Goal: Task Accomplishment & Management: Manage account settings

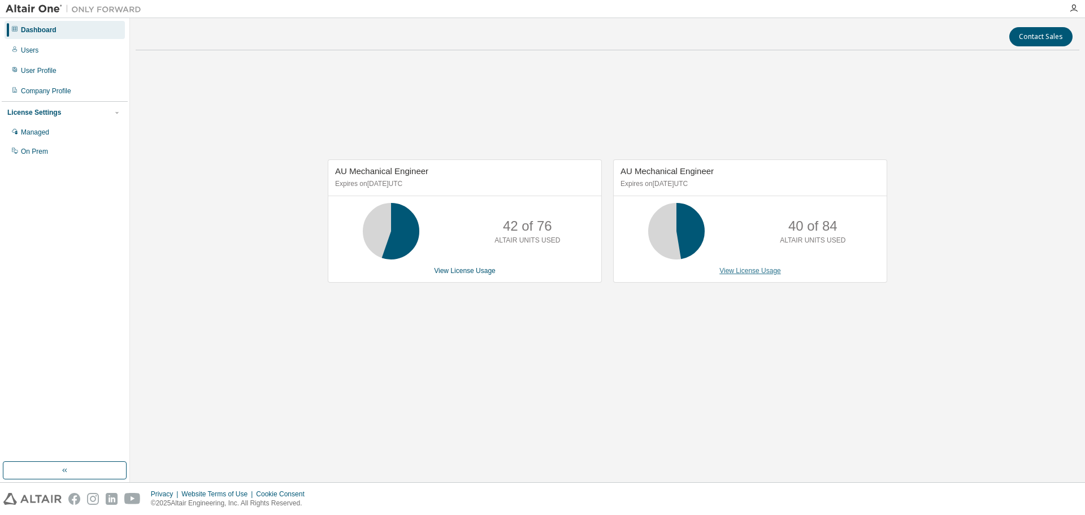
click at [743, 272] on link "View License Usage" at bounding box center [751, 271] width 62 height 8
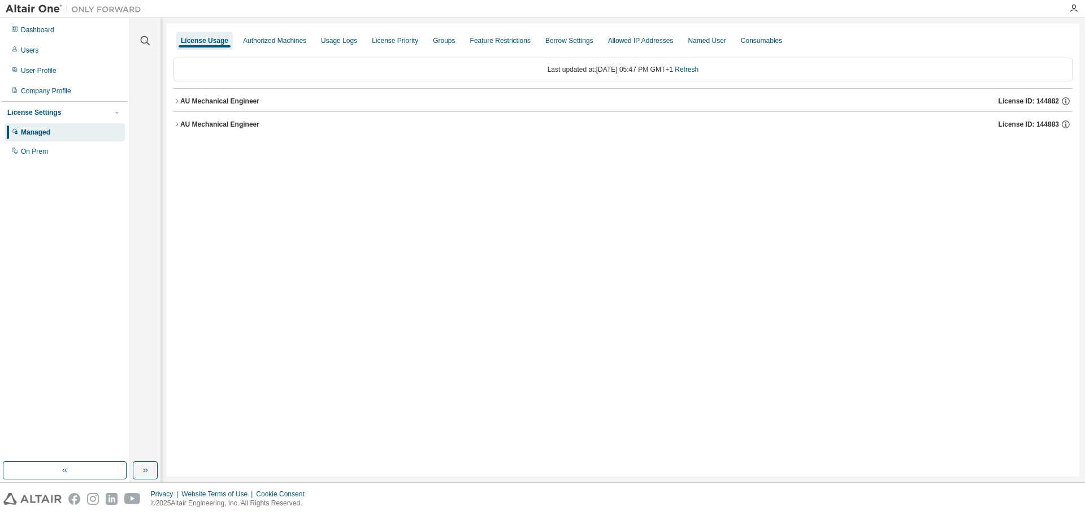
click at [176, 100] on icon "button" at bounding box center [177, 101] width 7 height 7
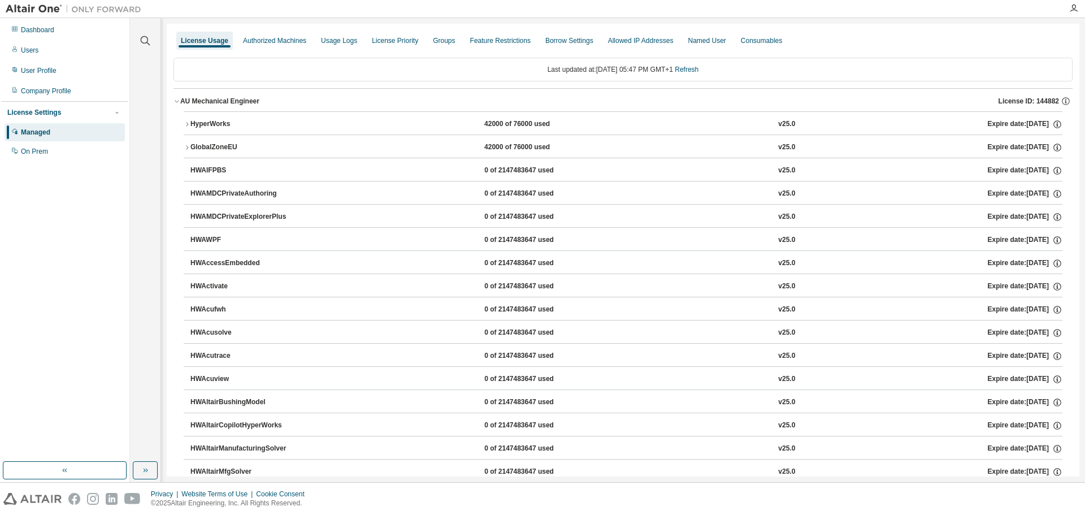
click at [189, 125] on icon "button" at bounding box center [187, 124] width 7 height 7
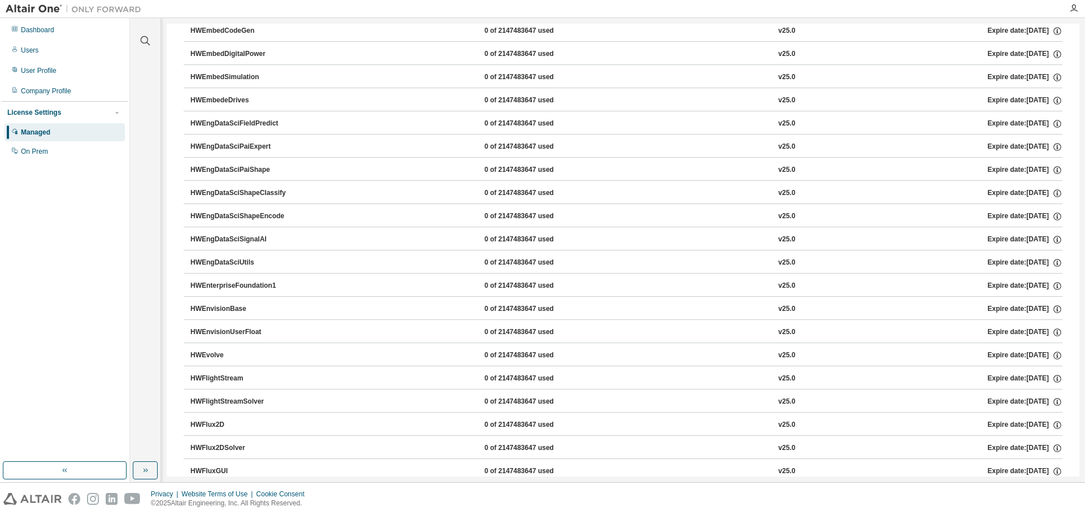
scroll to position [1413, 0]
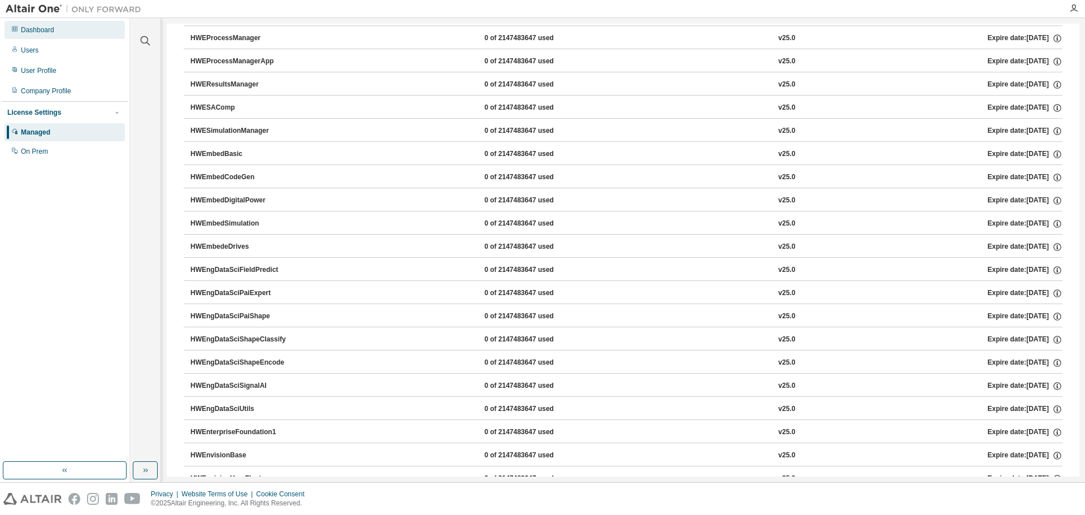
click at [51, 32] on div "Dashboard" at bounding box center [37, 29] width 33 height 9
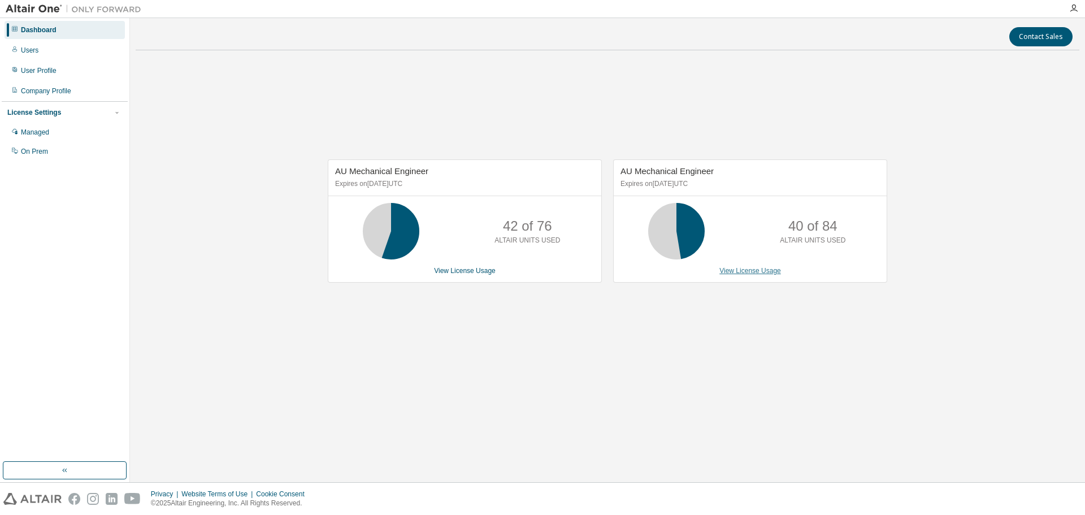
click at [754, 272] on link "View License Usage" at bounding box center [751, 271] width 62 height 8
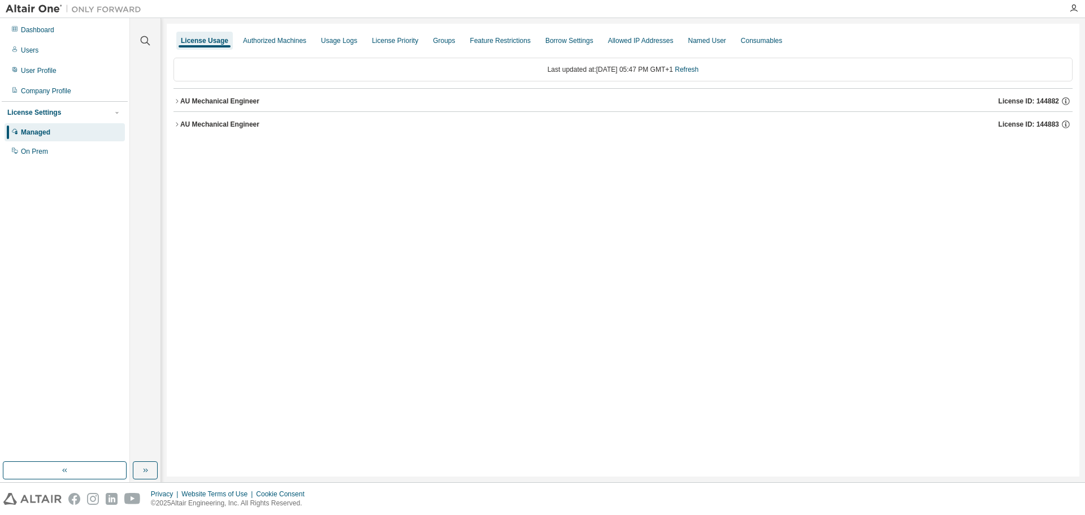
click at [179, 126] on icon "button" at bounding box center [177, 124] width 7 height 7
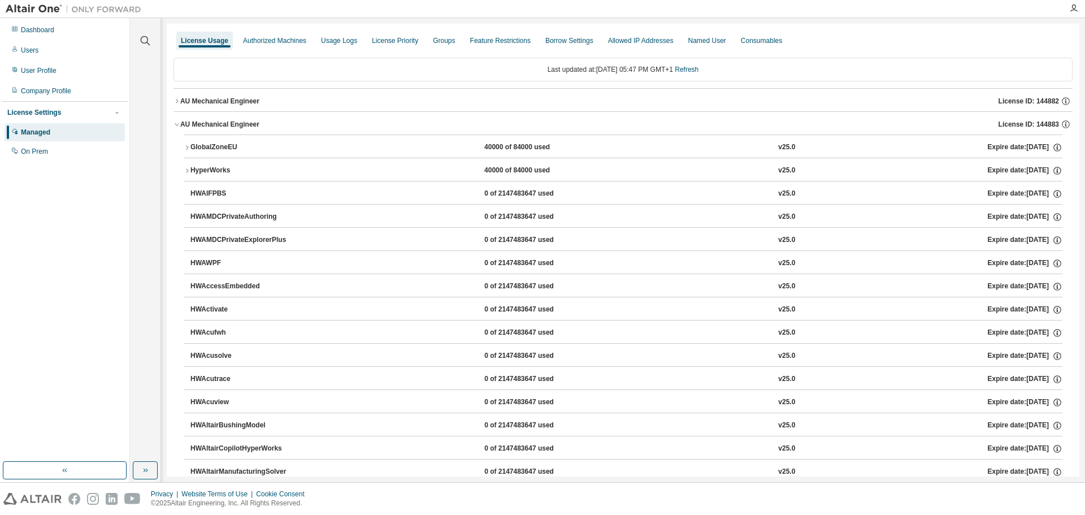
click at [187, 149] on icon "button" at bounding box center [187, 147] width 2 height 4
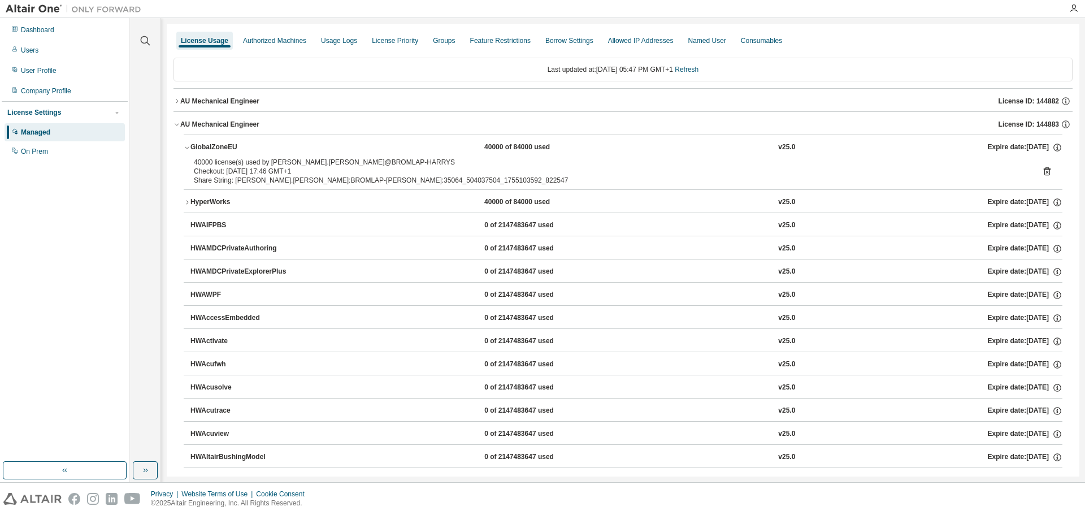
click at [1046, 172] on icon at bounding box center [1047, 172] width 3 height 3
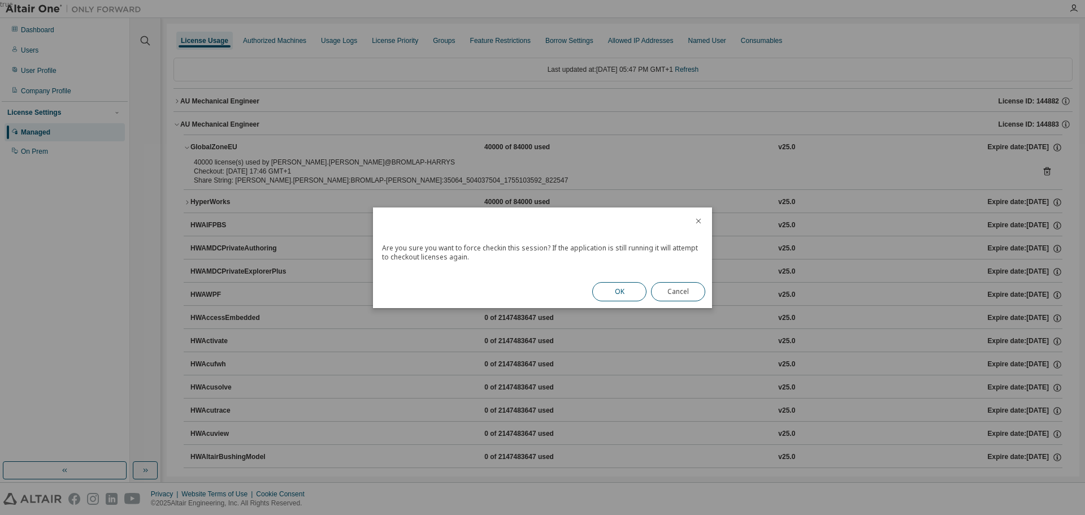
click at [614, 290] on button "OK" at bounding box center [619, 291] width 54 height 19
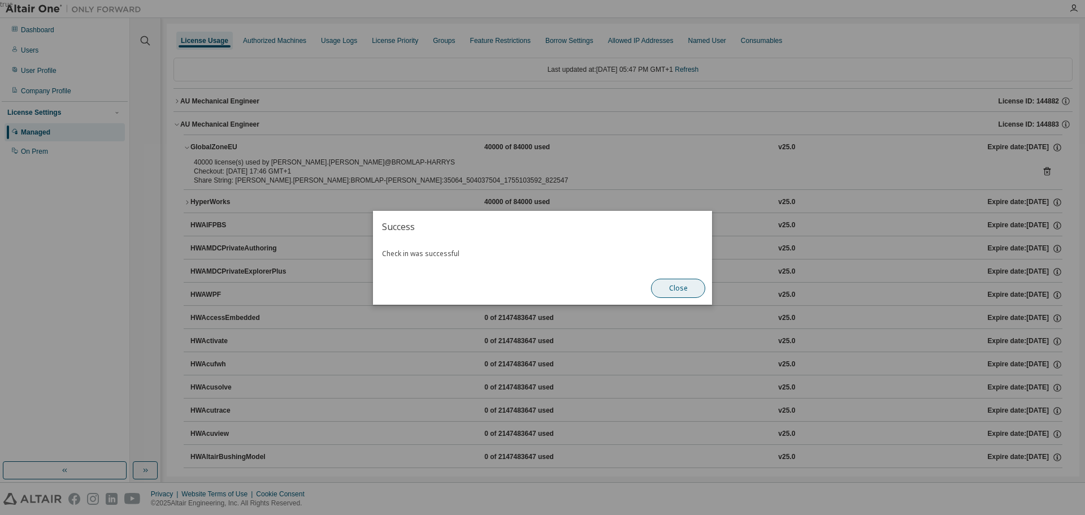
click at [690, 288] on button "Close" at bounding box center [678, 288] width 54 height 19
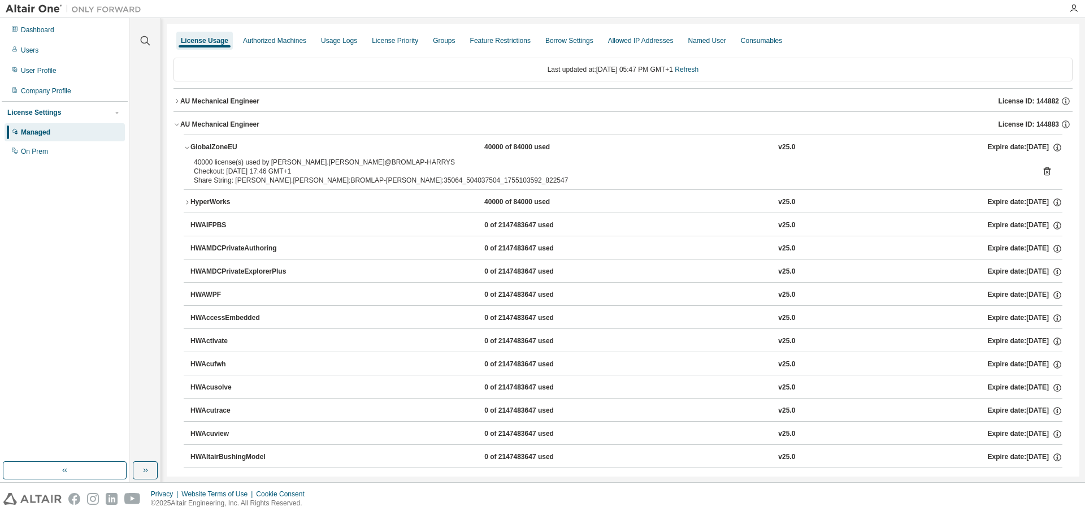
click at [188, 201] on icon "button" at bounding box center [187, 202] width 7 height 7
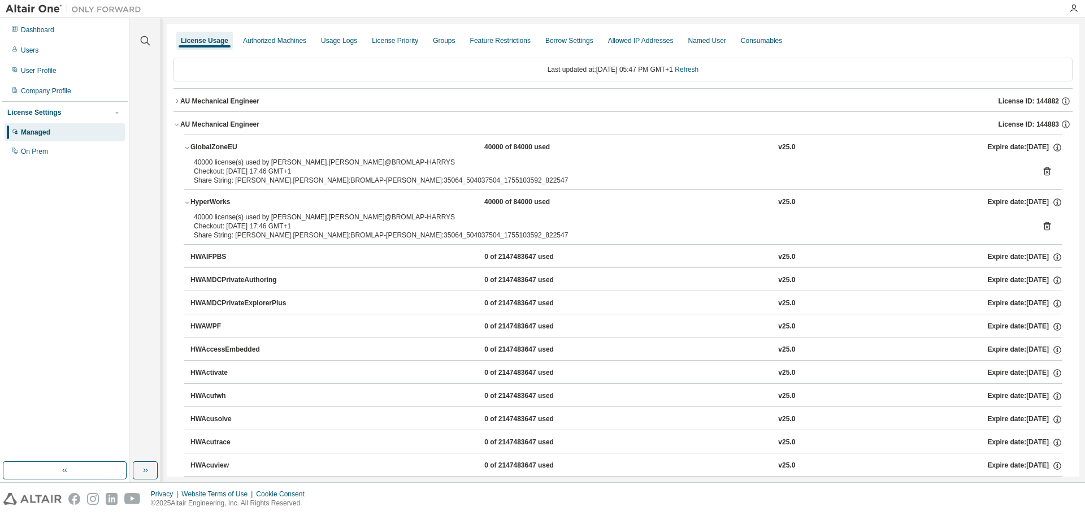
click at [1042, 231] on icon at bounding box center [1047, 226] width 10 height 10
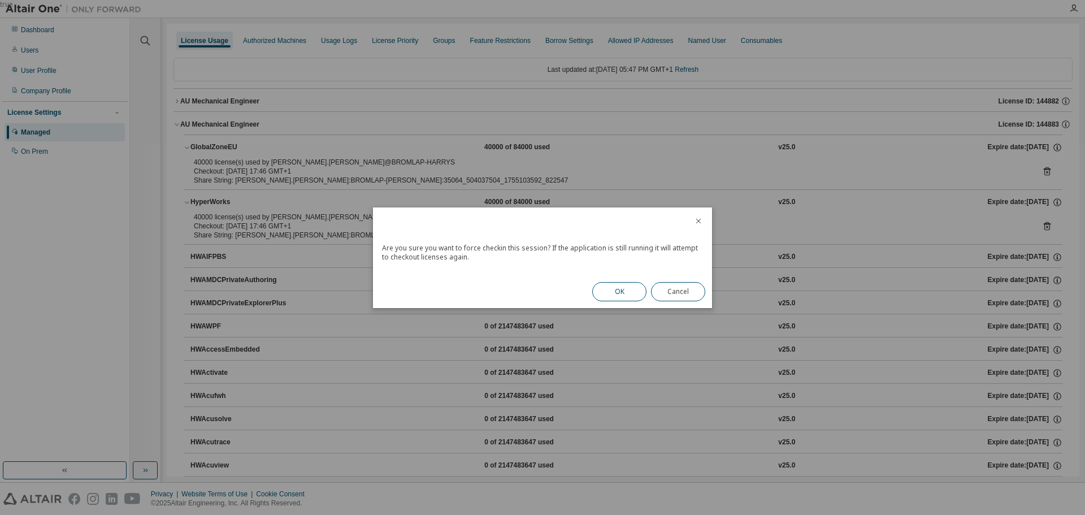
click at [615, 288] on button "OK" at bounding box center [619, 291] width 54 height 19
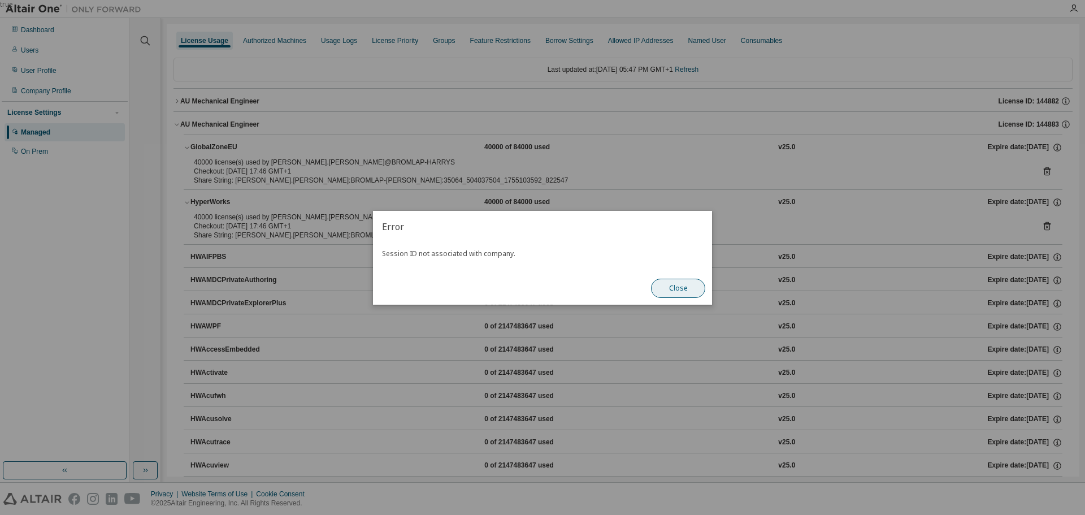
click at [679, 289] on button "Close" at bounding box center [678, 288] width 54 height 19
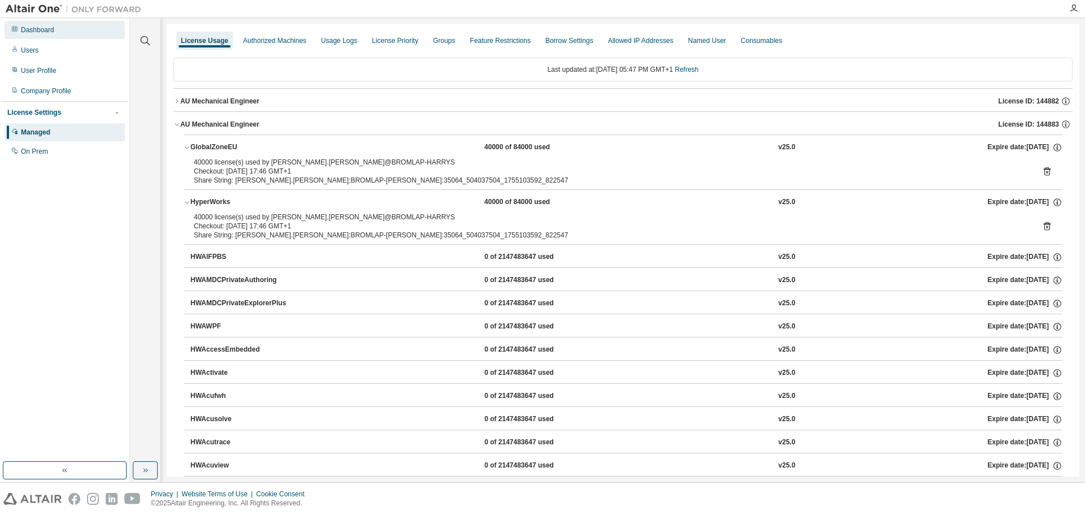
click at [49, 24] on div "Dashboard" at bounding box center [65, 30] width 120 height 18
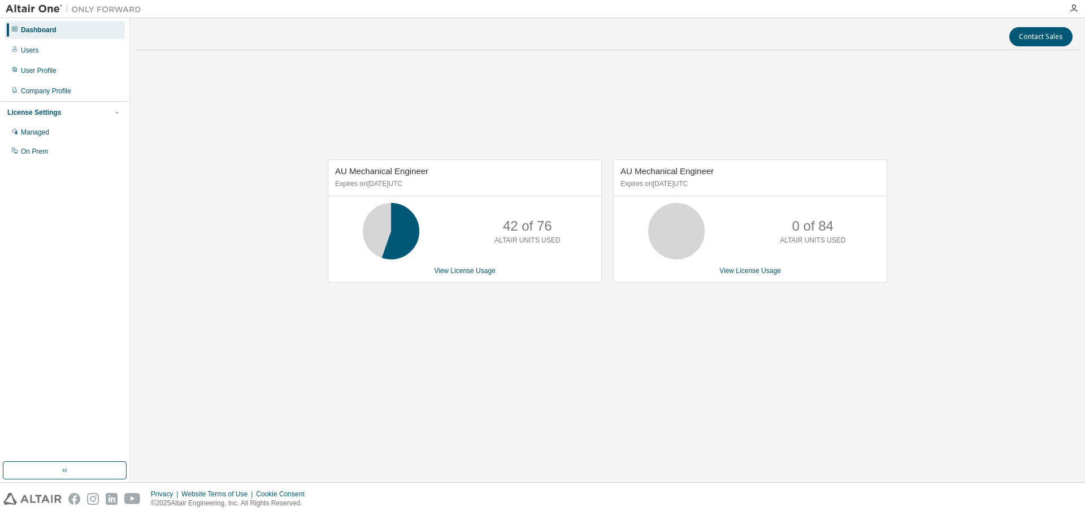
click at [725, 326] on div "AU Mechanical Engineer Expires on [DATE] UTC 42 of 76 ALTAIR UNITS USED View Li…" at bounding box center [608, 226] width 944 height 335
click at [762, 269] on link "View License Usage" at bounding box center [751, 271] width 62 height 8
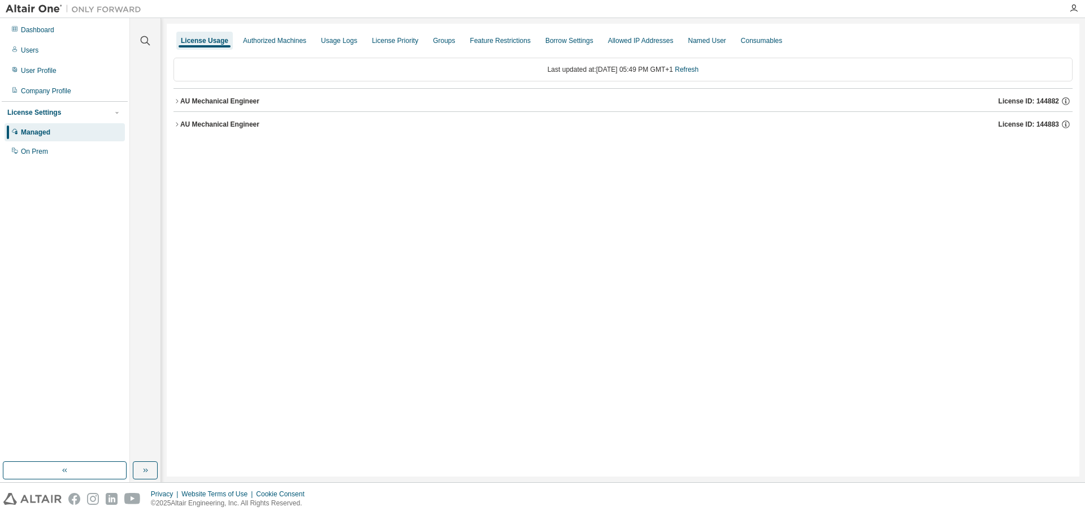
click at [172, 124] on div "License Usage Authorized Machines Usage Logs License Priority Groups Feature Re…" at bounding box center [623, 250] width 913 height 453
click at [181, 125] on div "AU Mechanical Engineer" at bounding box center [219, 124] width 79 height 9
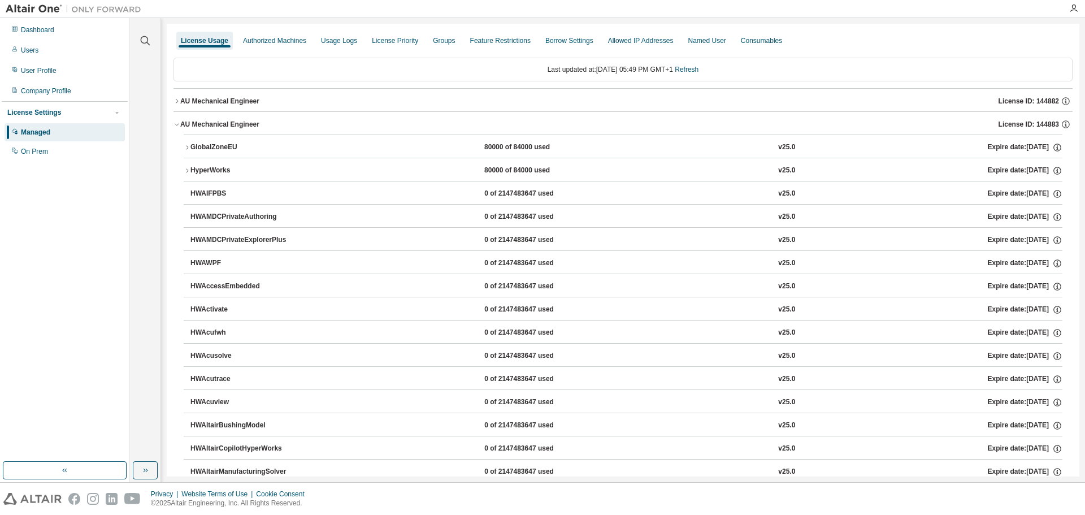
click at [187, 146] on icon "button" at bounding box center [187, 147] width 2 height 4
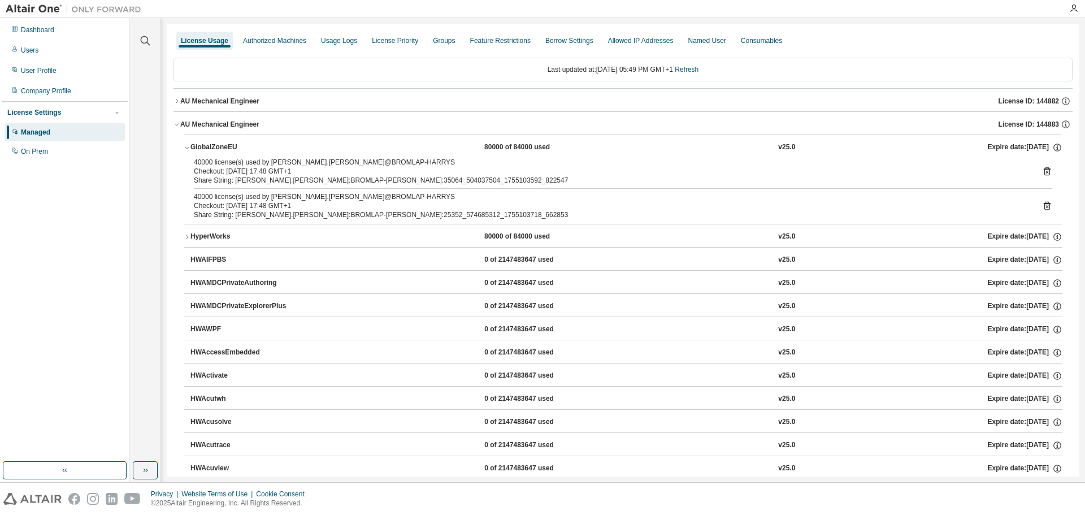
click at [1042, 170] on icon at bounding box center [1047, 171] width 10 height 10
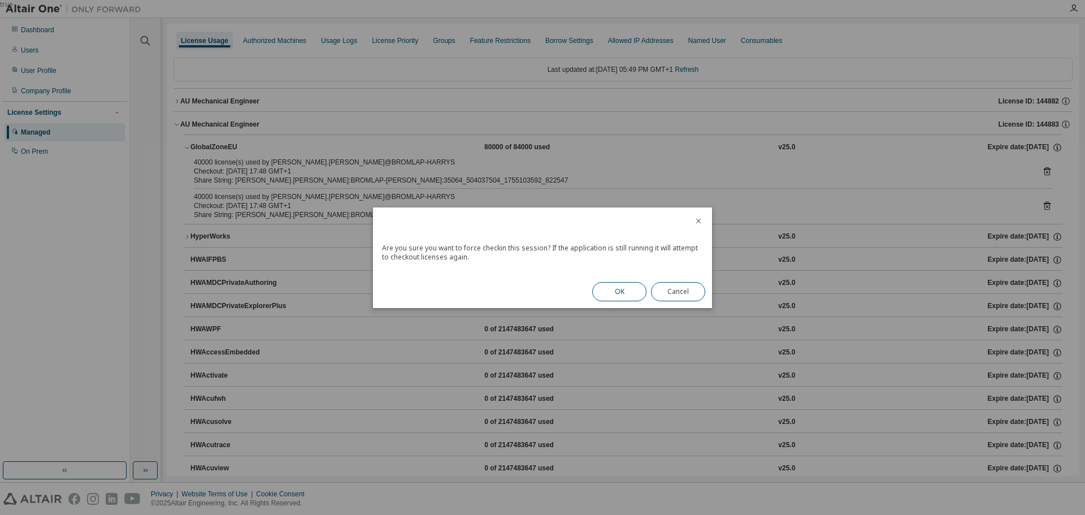
click at [620, 293] on button "OK" at bounding box center [619, 291] width 54 height 19
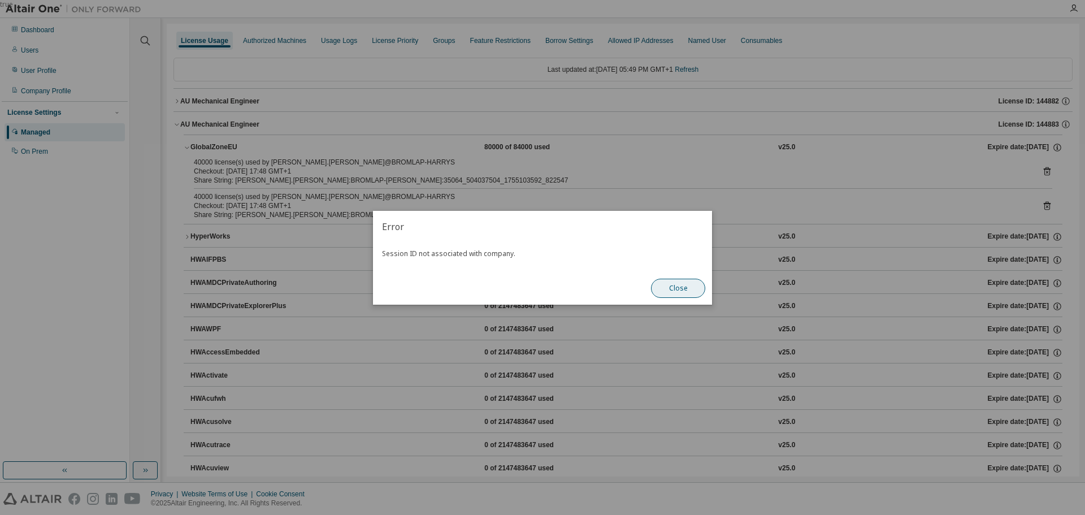
click at [668, 290] on button "Close" at bounding box center [678, 288] width 54 height 19
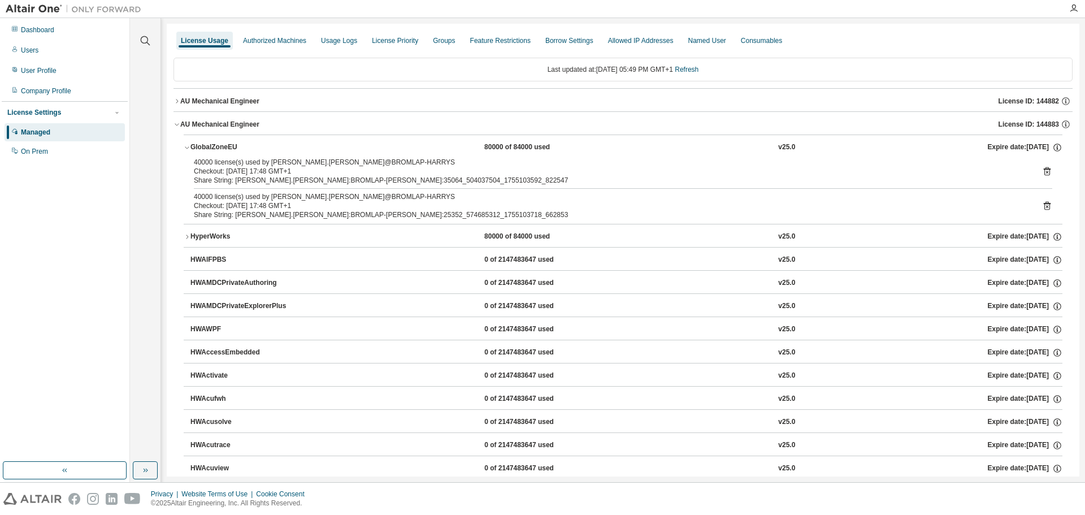
click at [1046, 206] on icon at bounding box center [1047, 206] width 3 height 3
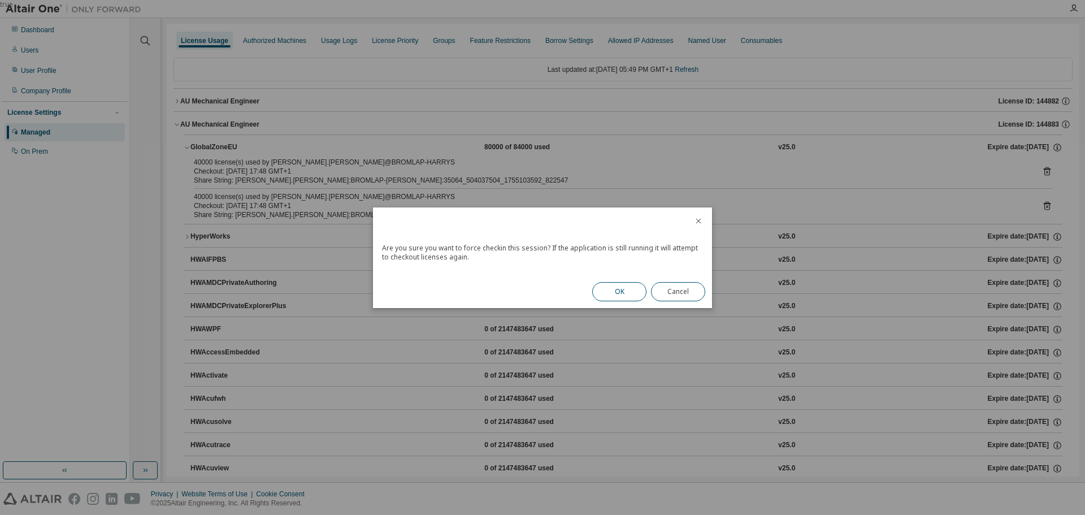
click at [631, 291] on button "OK" at bounding box center [619, 291] width 54 height 19
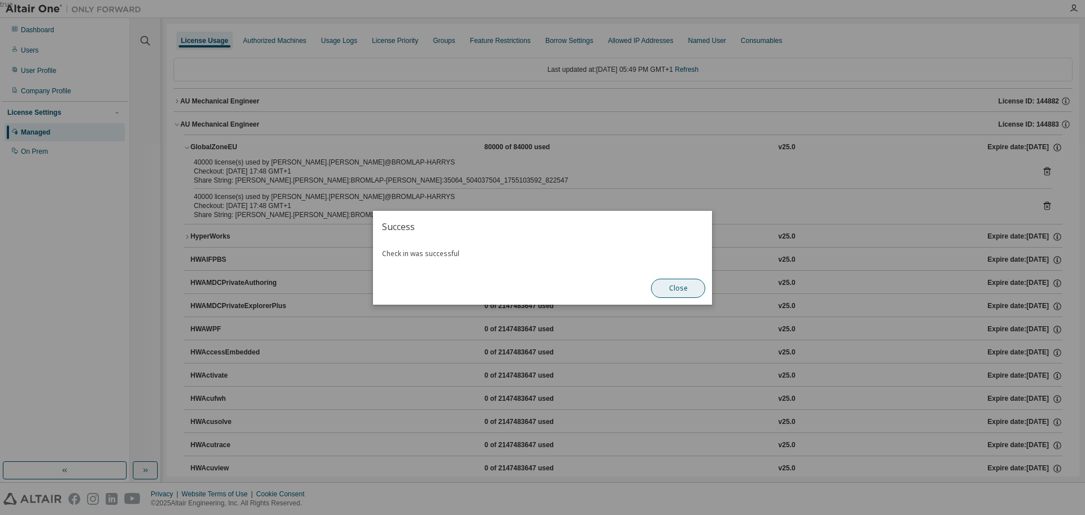
click at [686, 289] on button "Close" at bounding box center [678, 288] width 54 height 19
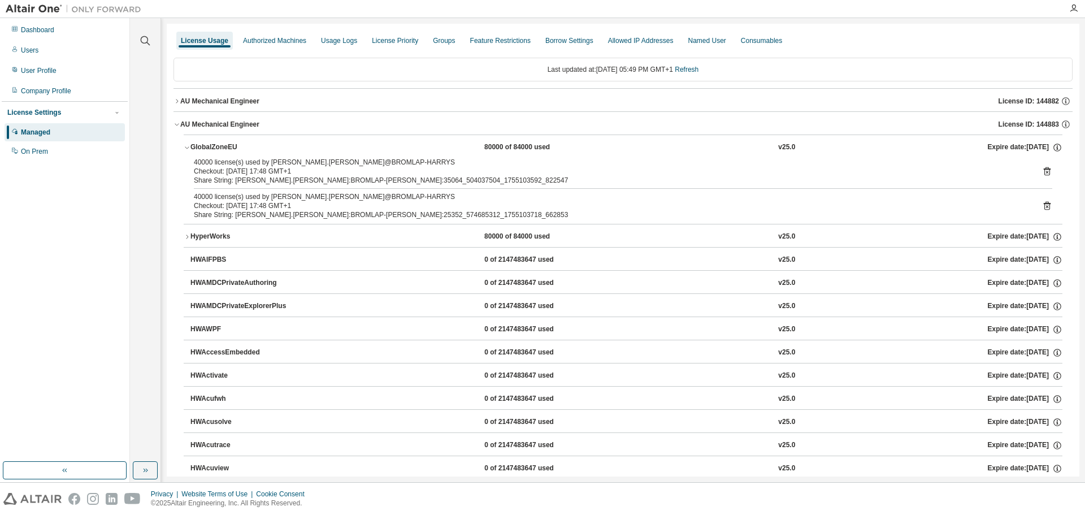
click at [177, 122] on icon "button" at bounding box center [177, 124] width 7 height 7
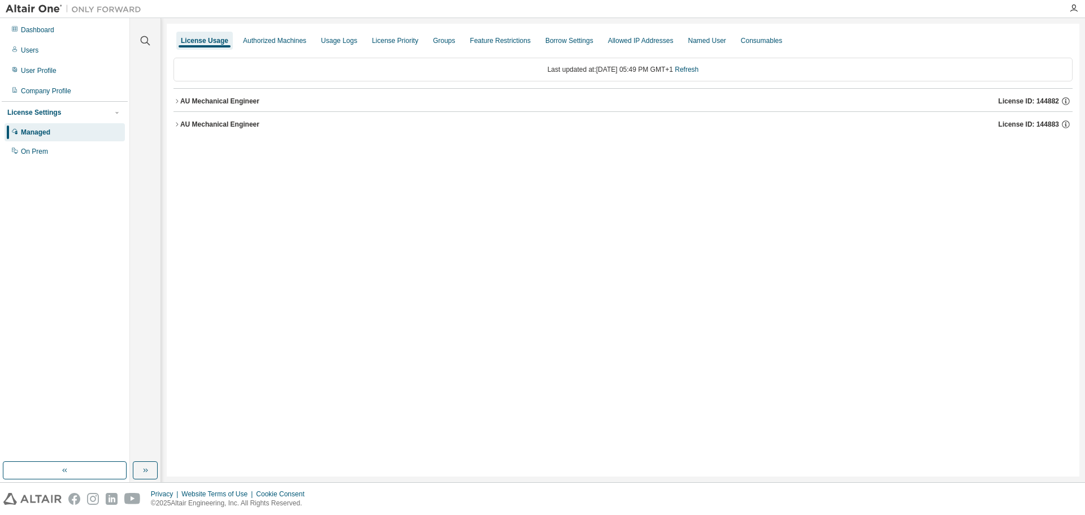
click at [172, 122] on div "License Usage Authorized Machines Usage Logs License Priority Groups Feature Re…" at bounding box center [623, 250] width 913 height 453
click at [174, 122] on icon "button" at bounding box center [177, 124] width 7 height 7
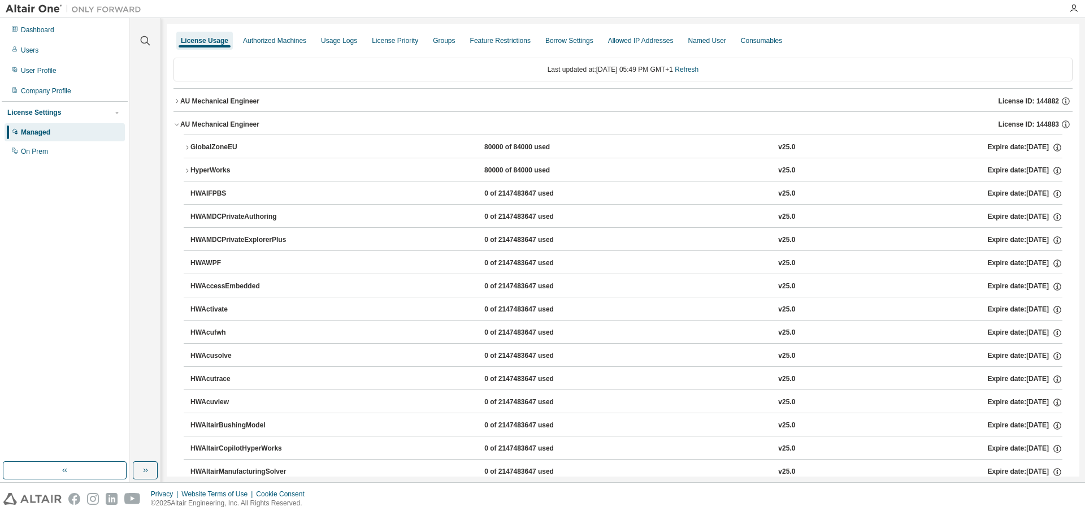
click at [189, 148] on icon "button" at bounding box center [187, 147] width 7 height 7
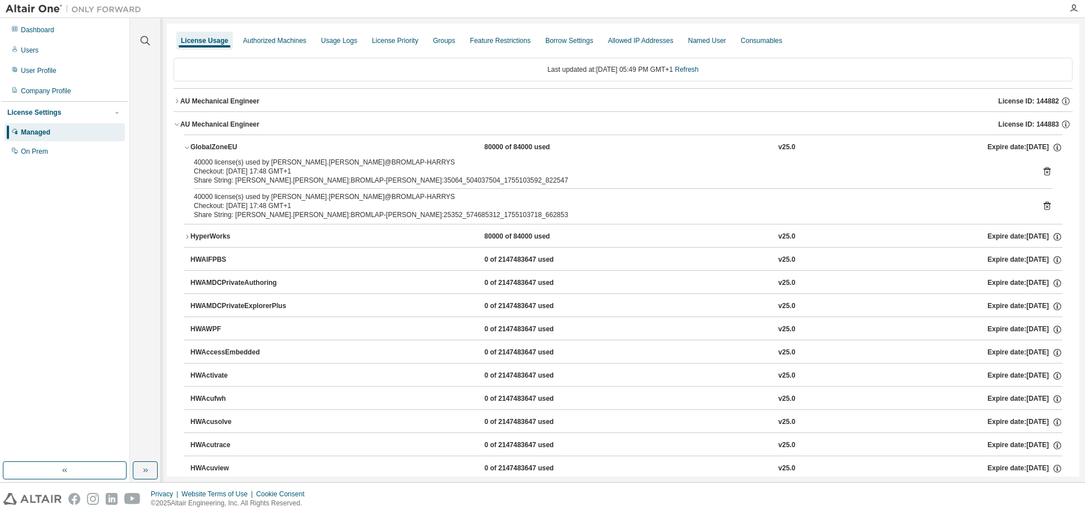
click at [189, 148] on icon "button" at bounding box center [187, 147] width 7 height 7
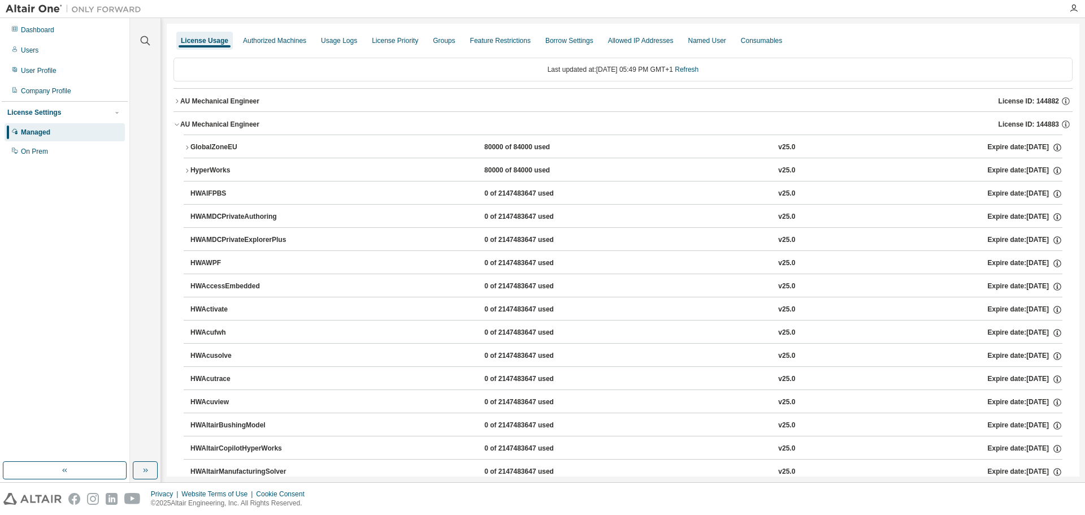
click at [189, 148] on icon "button" at bounding box center [187, 147] width 7 height 7
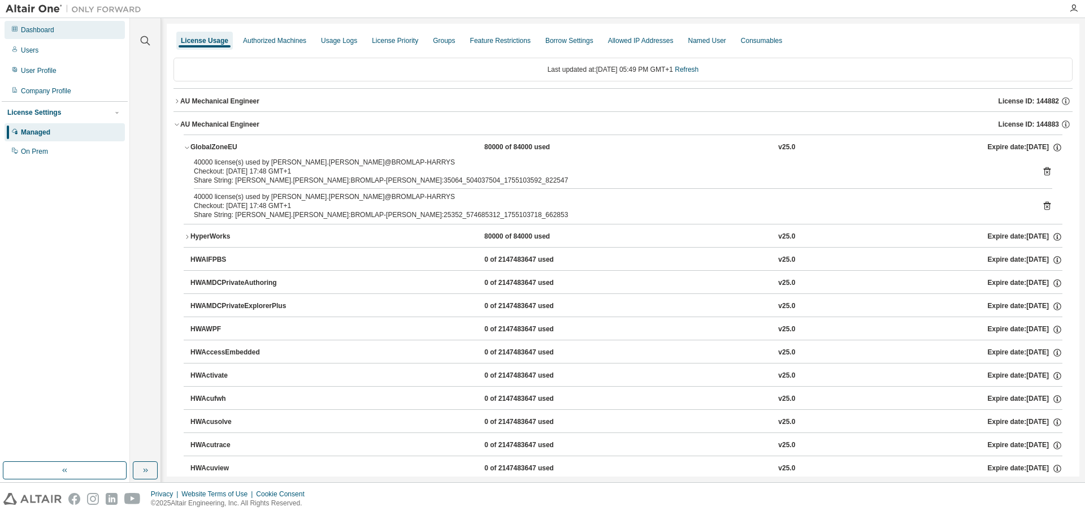
click at [46, 28] on div "Dashboard" at bounding box center [37, 29] width 33 height 9
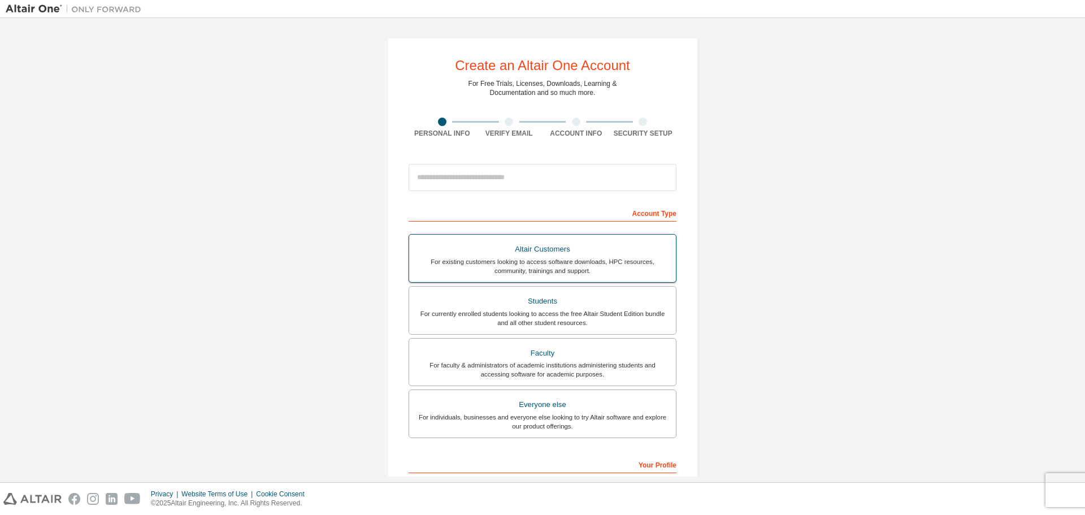
click at [536, 245] on div "Altair Customers" at bounding box center [542, 249] width 253 height 16
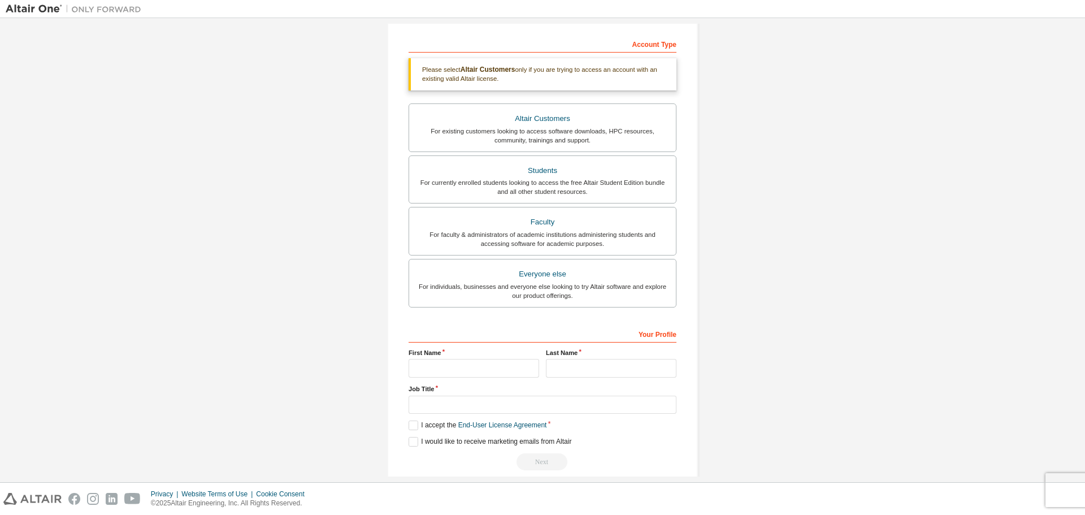
scroll to position [170, 0]
click at [433, 374] on input "text" at bounding box center [474, 367] width 131 height 19
click at [303, 317] on div "Create an Altair One Account For Free Trials, Licenses, Downloads, Learning & D…" at bounding box center [543, 172] width 1074 height 637
